Goal: Task Accomplishment & Management: Manage account settings

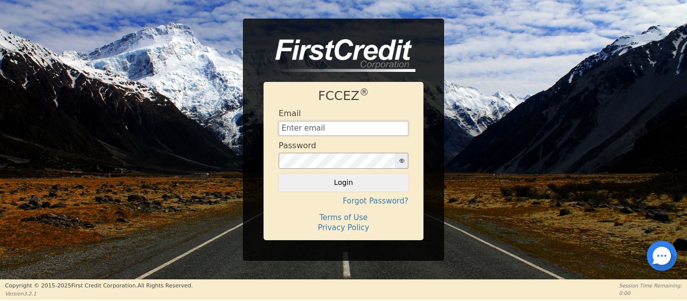
click at [333, 131] on input "text" at bounding box center [344, 128] width 130 height 15
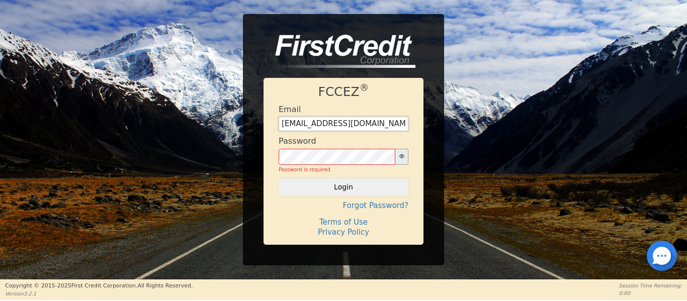
type input "[EMAIL_ADDRESS][DOMAIN_NAME]"
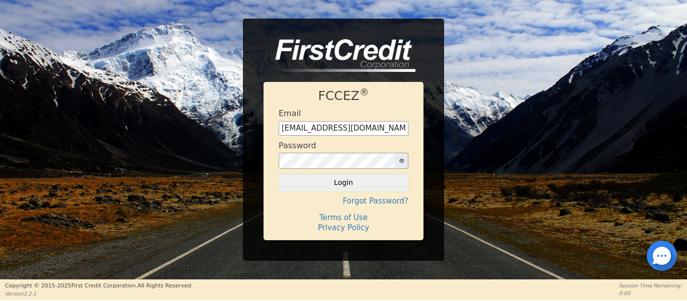
click at [468, 129] on div "FCCEZ ® Email [EMAIL_ADDRESS][DOMAIN_NAME] Password Login Forgot Password? Term…" at bounding box center [343, 140] width 687 height 243
click at [359, 183] on button "Login" at bounding box center [344, 182] width 130 height 17
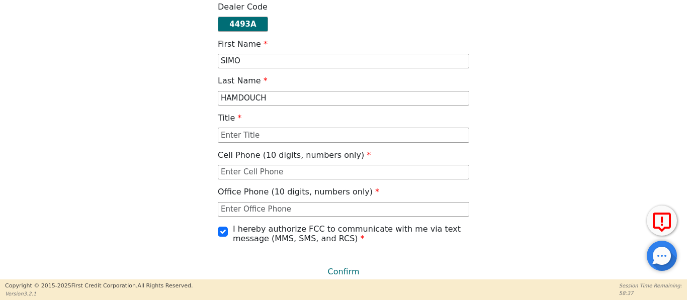
scroll to position [55, 0]
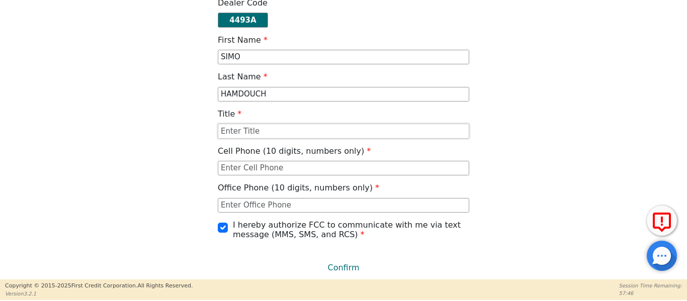
click at [240, 132] on input "text" at bounding box center [344, 131] width 252 height 15
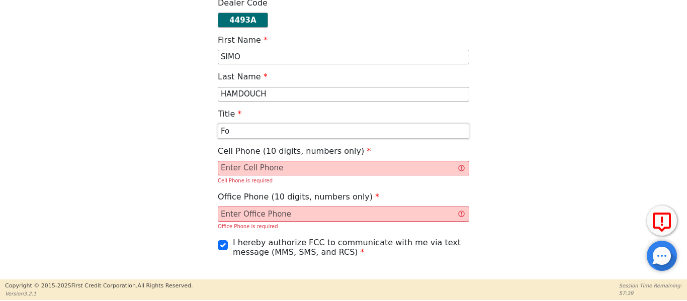
type input "F"
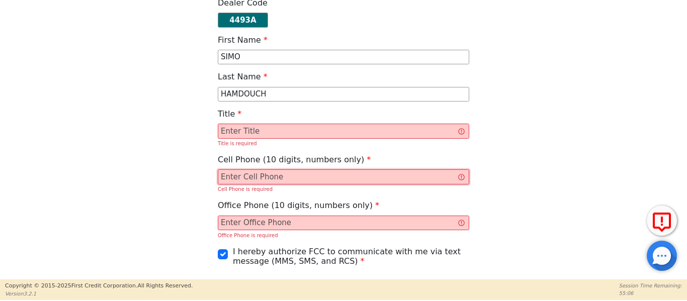
click at [300, 177] on input "text" at bounding box center [344, 177] width 252 height 15
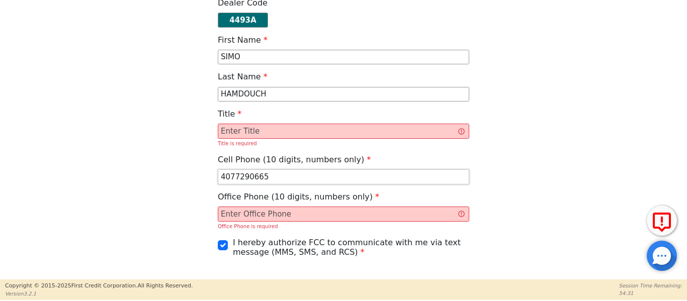
type input "4077290665"
click at [272, 213] on input "text" at bounding box center [344, 214] width 252 height 15
click at [271, 178] on input "4077290665" at bounding box center [344, 177] width 252 height 15
click at [251, 217] on input "text" at bounding box center [344, 214] width 252 height 15
type input "[PHONE_NUMBER]"
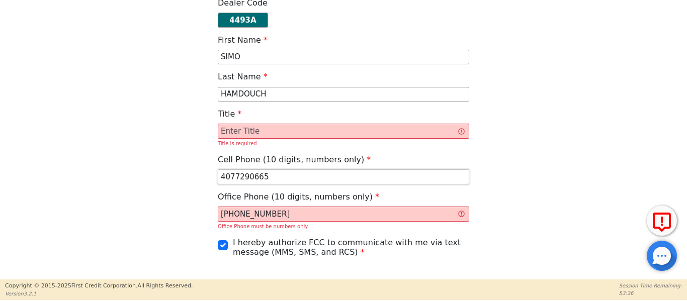
click at [262, 177] on input "4077290665" at bounding box center [344, 177] width 252 height 15
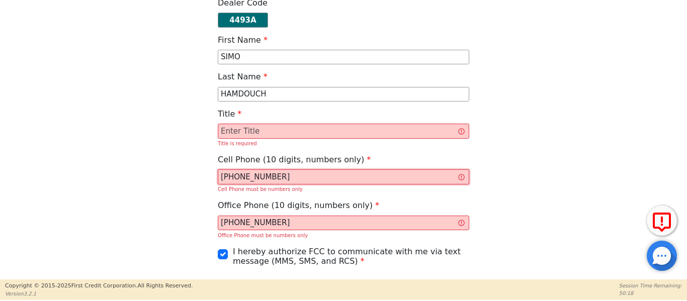
type input "[PHONE_NUMBER]"
click at [258, 130] on input "text" at bounding box center [344, 131] width 252 height 15
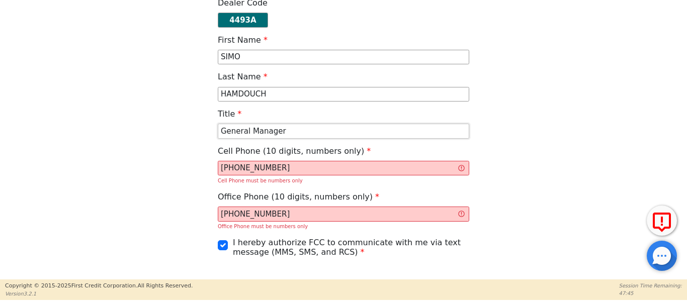
scroll to position [73, 0]
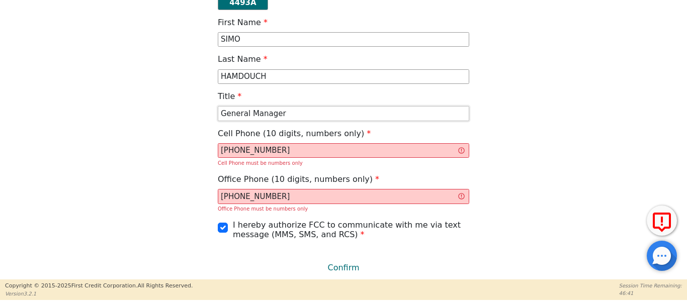
type input "General Manager"
click at [683, 77] on div "Please Confirm Your Profile Information Dealer Code 4493A First Name [PERSON_NA…" at bounding box center [343, 67] width 687 height 280
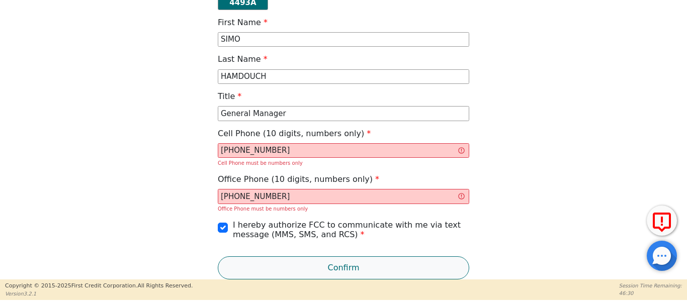
click at [347, 265] on button "Confirm" at bounding box center [344, 268] width 252 height 23
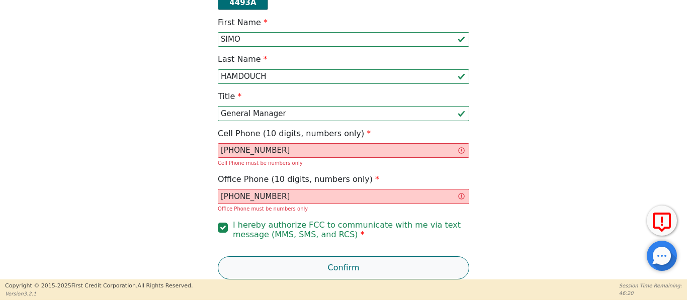
click at [347, 265] on button "Confirm" at bounding box center [344, 268] width 252 height 23
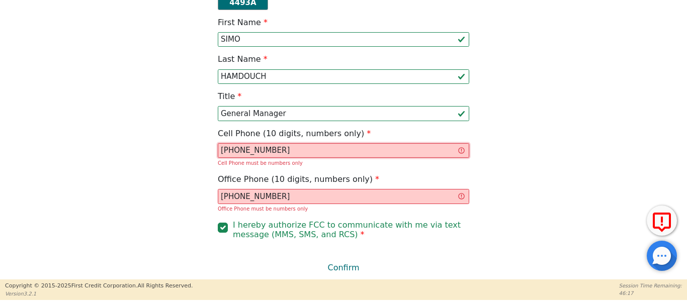
click at [234, 149] on input "[PHONE_NUMBER]" at bounding box center [344, 150] width 252 height 15
click at [246, 150] on input "407729-0665" at bounding box center [344, 150] width 252 height 15
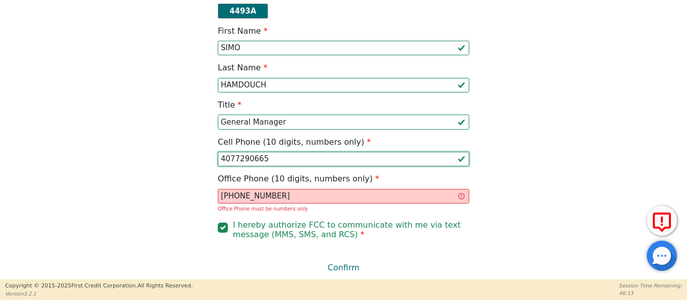
scroll to position [64, 0]
type input "4077290665"
click at [234, 196] on input "[PHONE_NUMBER]" at bounding box center [344, 196] width 252 height 15
click at [247, 197] on input "407600-4137" at bounding box center [344, 196] width 252 height 15
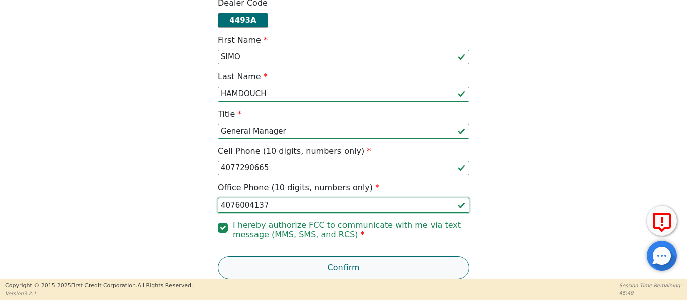
type input "4076004137"
click at [348, 264] on button "Confirm" at bounding box center [344, 268] width 252 height 23
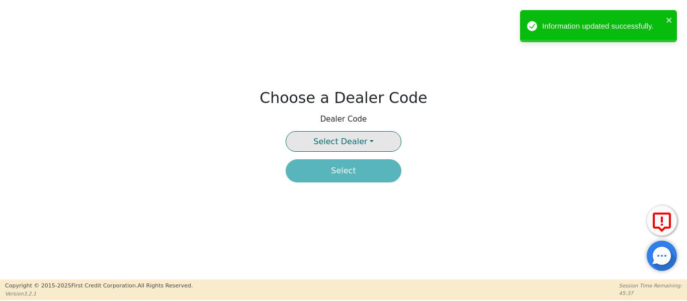
click at [364, 141] on button "Select Dealer" at bounding box center [344, 141] width 116 height 21
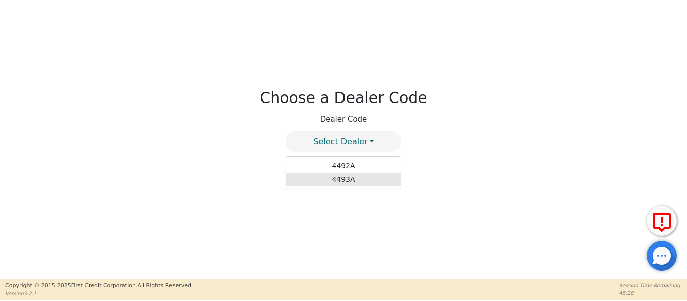
click at [340, 179] on link "4493A" at bounding box center [343, 180] width 115 height 14
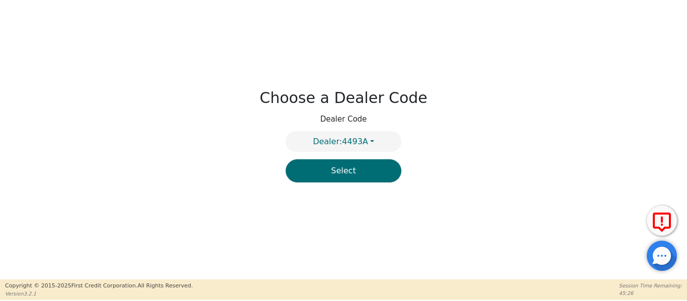
click at [340, 179] on button "Select" at bounding box center [344, 171] width 116 height 23
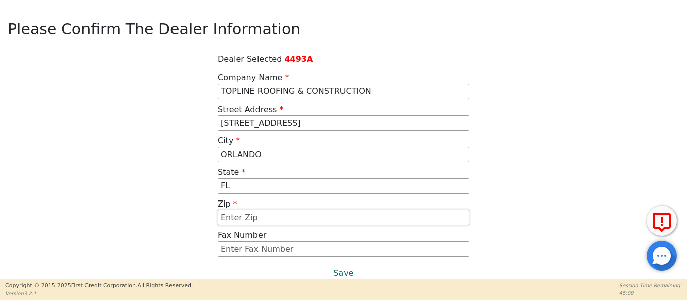
click at [249, 212] on input "text" at bounding box center [344, 218] width 252 height 16
type input "32837"
click at [353, 257] on input "text" at bounding box center [344, 250] width 252 height 16
click at [341, 272] on button "Save" at bounding box center [344, 273] width 252 height 23
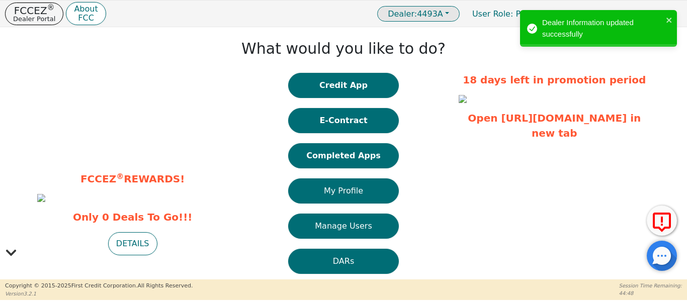
click at [458, 12] on button "Dealer: 4493A" at bounding box center [418, 14] width 83 height 16
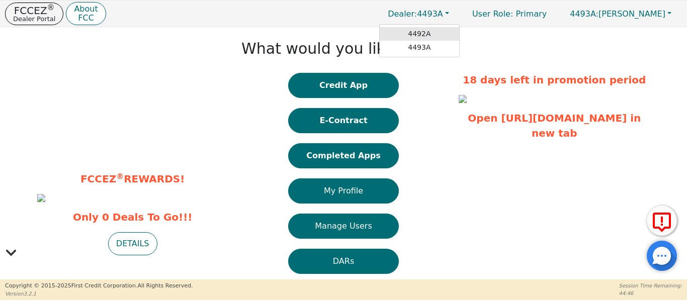
click at [437, 33] on link "4492A" at bounding box center [420, 34] width 80 height 14
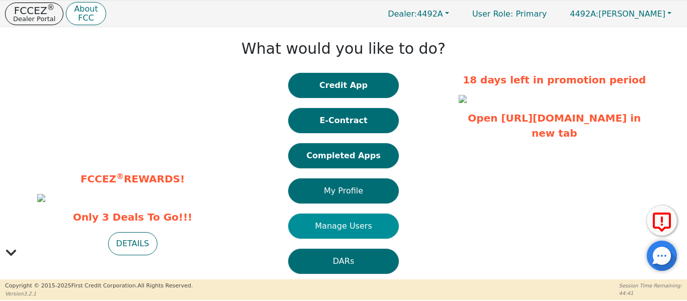
click at [348, 225] on button "Manage Users" at bounding box center [343, 226] width 111 height 25
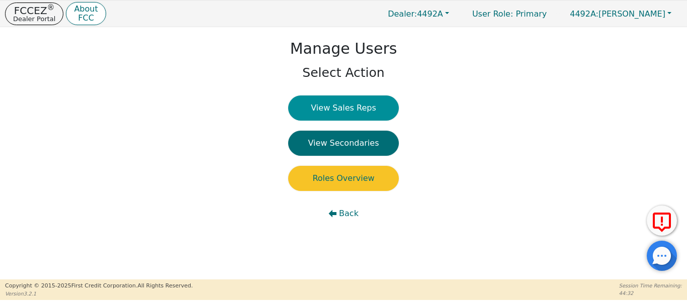
click at [336, 106] on button "View Sales Reps" at bounding box center [343, 108] width 111 height 25
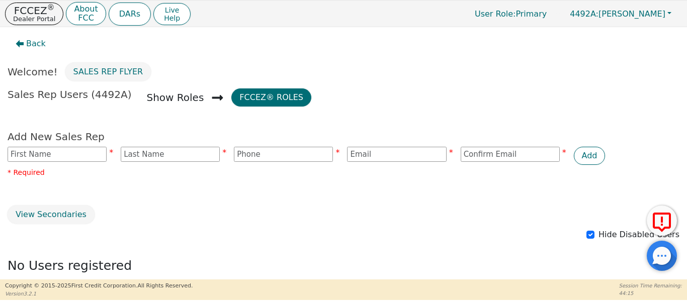
drag, startPoint x: 686, startPoint y: 248, endPoint x: 489, endPoint y: 248, distance: 196.8
click at [489, 248] on div "Back Welcome! Sales Rep Flyer Sales Rep Users (4492A) Show Roles FCCEZ® Roles A…" at bounding box center [343, 211] width 687 height 369
click at [52, 150] on input "text" at bounding box center [57, 154] width 99 height 15
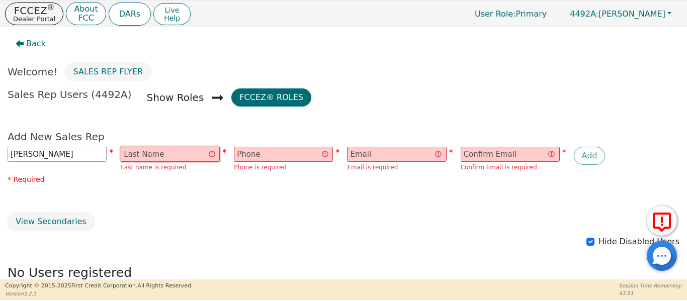
type input "[PERSON_NAME]"
click at [156, 151] on input "text" at bounding box center [170, 154] width 99 height 15
type input "[PERSON_NAME]"
click at [285, 151] on input "text" at bounding box center [283, 154] width 99 height 15
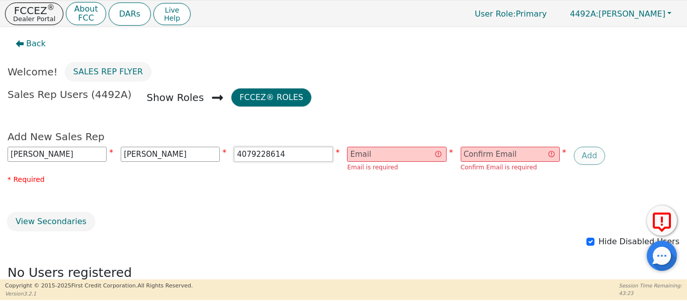
type input "4079228614"
click at [365, 153] on input "email" at bounding box center [396, 154] width 99 height 15
type input "[EMAIL_ADDRESS][DOMAIN_NAME]"
click at [466, 153] on input "email" at bounding box center [510, 154] width 99 height 15
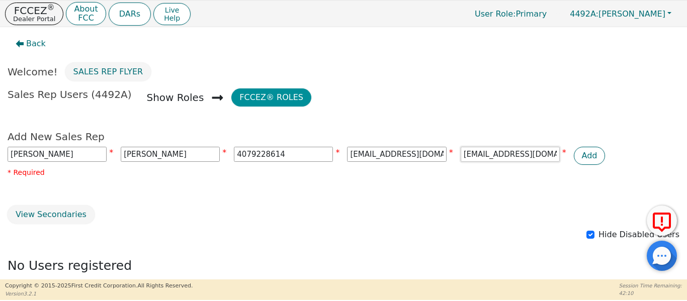
type input "[EMAIL_ADDRESS][DOMAIN_NAME]"
click at [251, 98] on button "FCCEZ® Roles" at bounding box center [271, 98] width 80 height 18
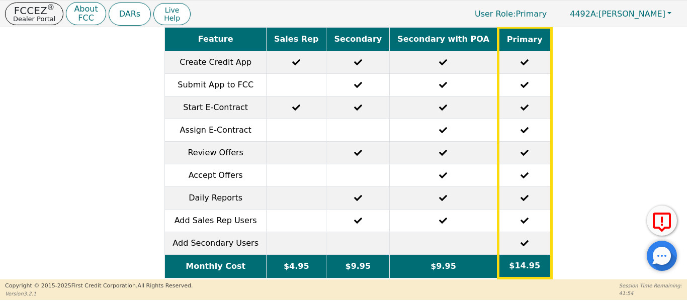
scroll to position [115, 0]
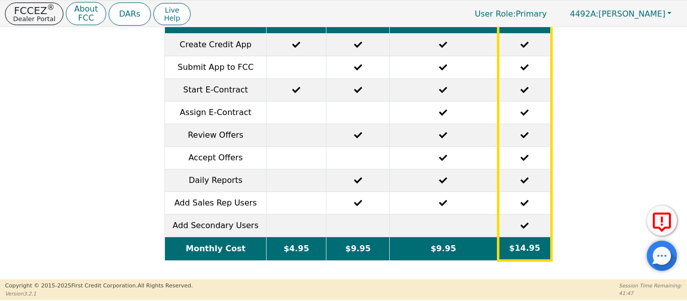
drag, startPoint x: 666, startPoint y: 65, endPoint x: 667, endPoint y: 56, distance: 9.1
click at [667, 56] on div "Feature Sales Rep Secondary Secondary with POA Primary Create Credit App Submit…" at bounding box center [344, 119] width 680 height 295
drag, startPoint x: 687, startPoint y: 37, endPoint x: 126, endPoint y: 80, distance: 562.2
click at [126, 80] on div "Feature Sales Rep Secondary Secondary with POA Primary Create Credit App Submit…" at bounding box center [344, 119] width 680 height 295
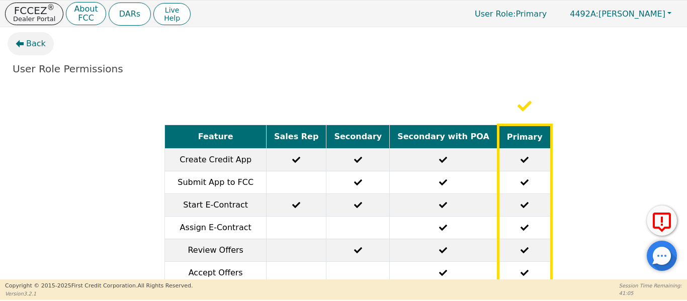
click at [19, 45] on icon "button" at bounding box center [20, 44] width 8 height 8
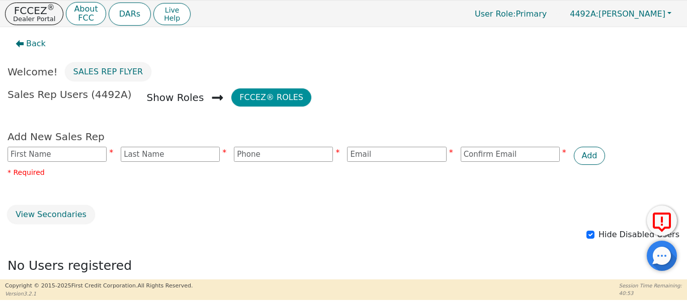
click at [244, 100] on button "FCCEZ® Roles" at bounding box center [271, 98] width 80 height 18
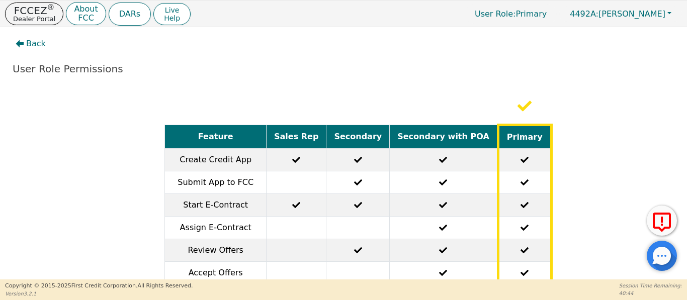
click at [686, 292] on footer "Copyright © [DATE]- [DATE] First Credit Corporation. All Rights Reserved. Versi…" at bounding box center [343, 290] width 687 height 21
drag, startPoint x: 687, startPoint y: 219, endPoint x: 599, endPoint y: 234, distance: 89.3
click at [599, 234] on div "Feature Sales Rep Secondary Secondary with POA Primary Create Credit App Submit…" at bounding box center [344, 235] width 680 height 295
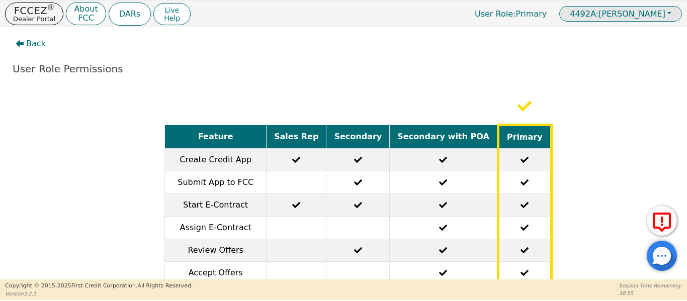
click at [669, 14] on button "4492A: [PERSON_NAME]" at bounding box center [621, 14] width 123 height 16
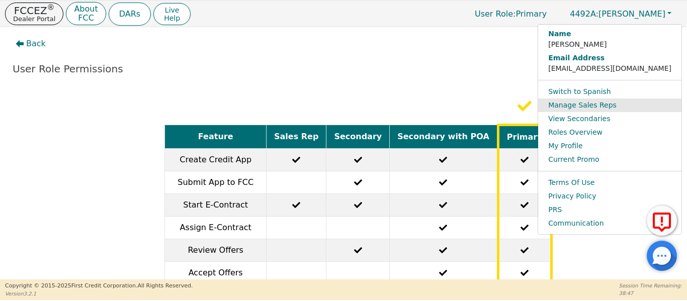
click at [595, 108] on link "Manage Sales Reps" at bounding box center [609, 106] width 143 height 14
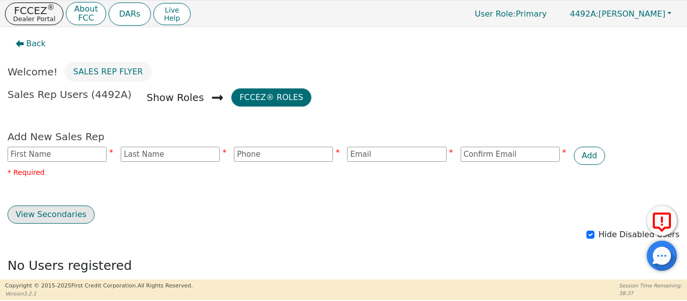
click at [67, 216] on button "View Secondaries" at bounding box center [51, 215] width 87 height 18
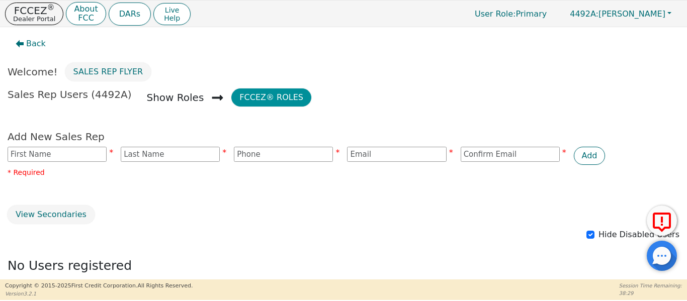
click at [231, 96] on button "FCCEZ® Roles" at bounding box center [271, 98] width 80 height 18
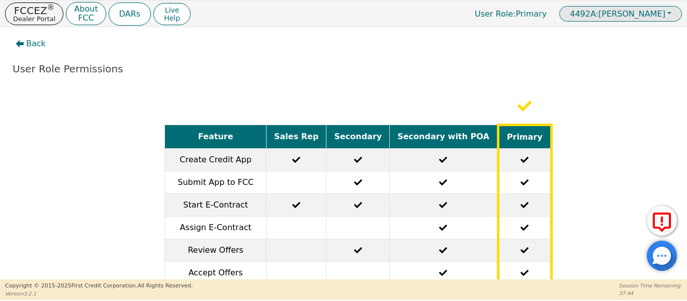
click at [672, 16] on button "4492A: [PERSON_NAME]" at bounding box center [621, 14] width 123 height 16
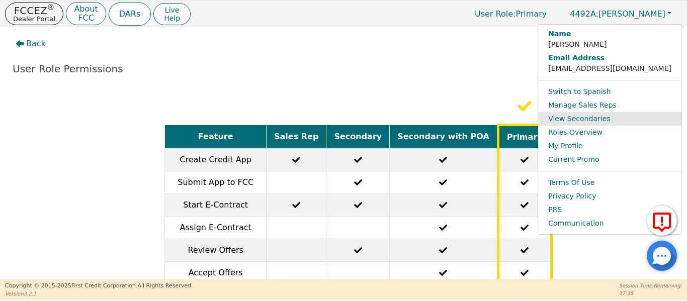
click at [607, 118] on link "View Secondaries" at bounding box center [609, 119] width 143 height 14
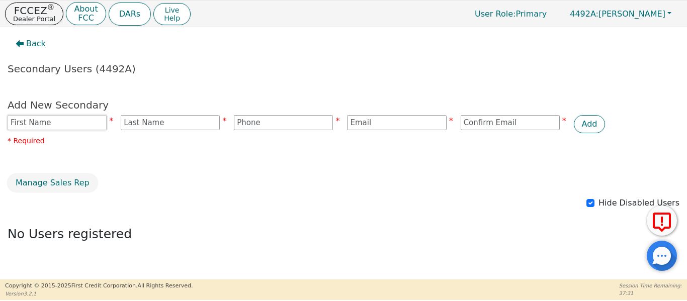
click at [67, 122] on input "text" at bounding box center [57, 122] width 99 height 15
type input "[PERSON_NAME]"
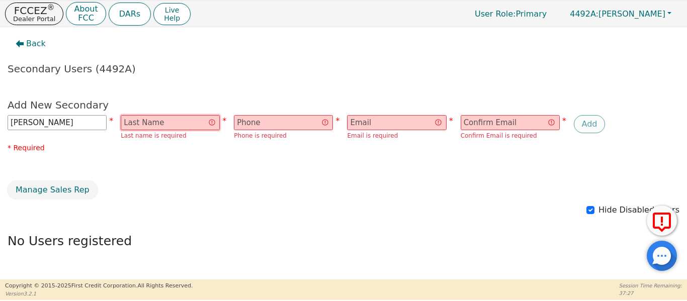
click at [162, 119] on input "text" at bounding box center [170, 122] width 99 height 15
type input "[PERSON_NAME]"
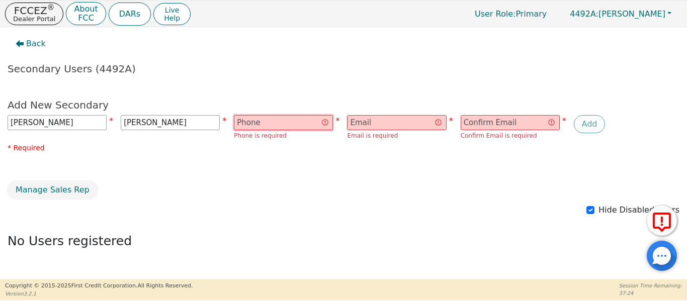
click at [265, 126] on input "text" at bounding box center [283, 122] width 99 height 15
type input "4079228614"
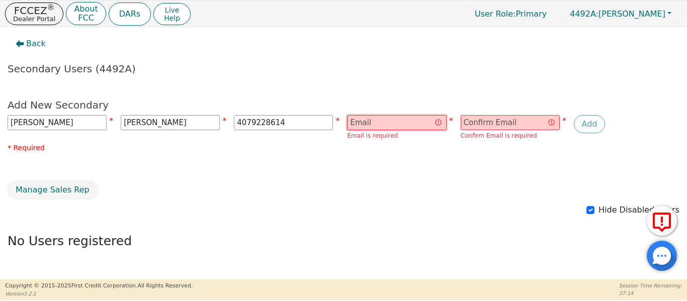
click at [365, 123] on input "email" at bounding box center [396, 122] width 99 height 15
type input "[EMAIL_ADDRESS][DOMAIN_NAME]"
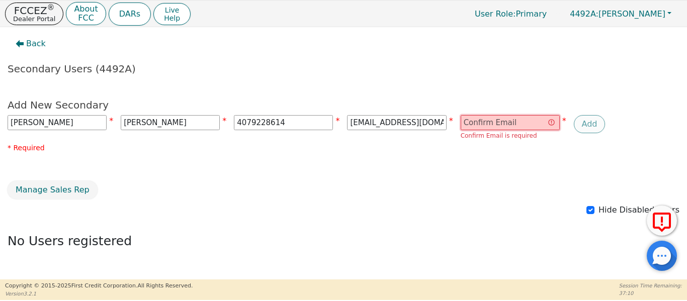
click at [480, 126] on input "email" at bounding box center [510, 122] width 99 height 15
type input "[EMAIL_ADDRESS][DOMAIN_NAME]"
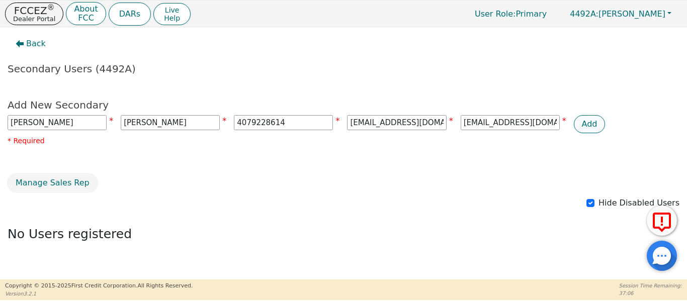
click at [593, 123] on button "Add" at bounding box center [590, 124] width 32 height 18
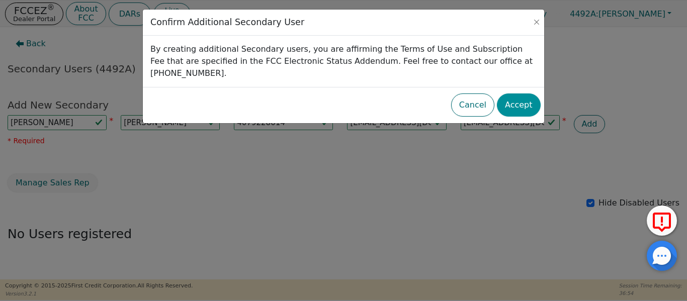
click at [518, 94] on button "Accept" at bounding box center [519, 105] width 44 height 23
